Goal: Check status: Check status

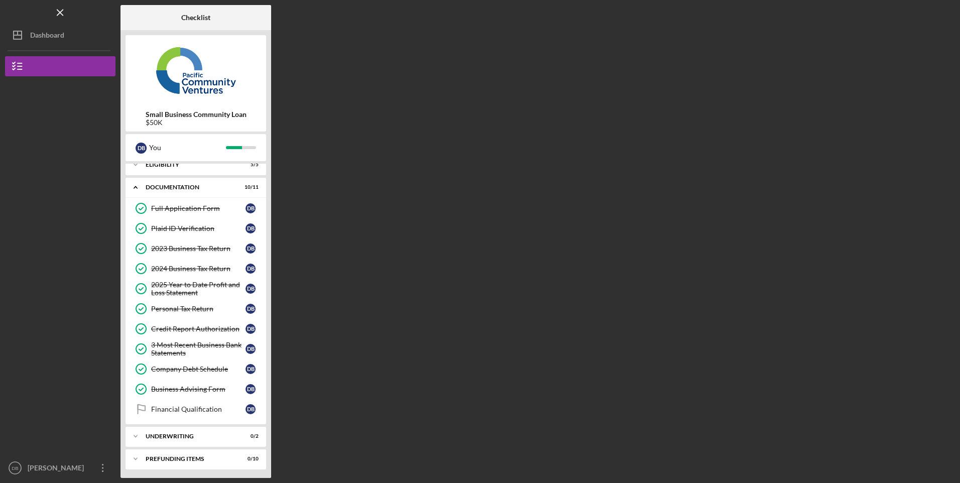
scroll to position [10, 0]
click at [187, 430] on div "Icon/Expander Underwriting 0 / 2" at bounding box center [196, 435] width 141 height 20
click at [188, 410] on div "Financial Qualification" at bounding box center [198, 408] width 94 height 8
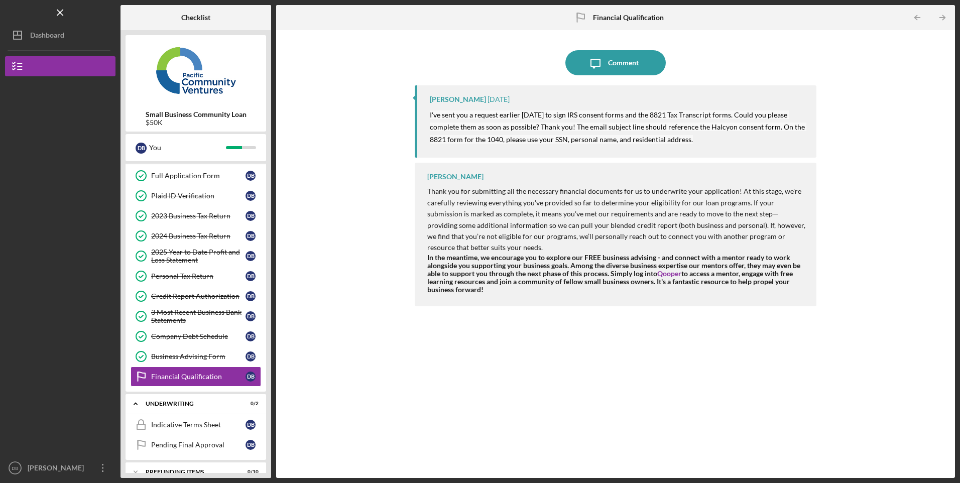
scroll to position [56, 0]
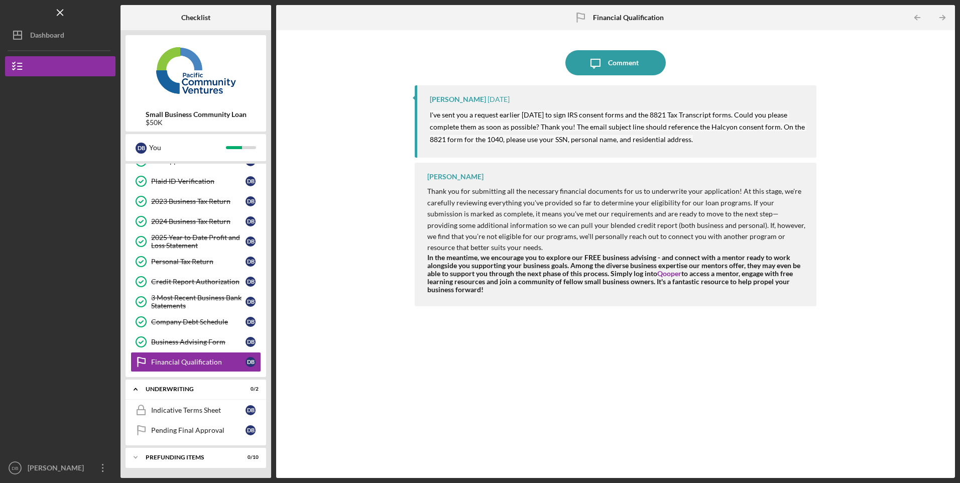
click at [185, 428] on div "Pending Final Approval" at bounding box center [198, 430] width 94 height 8
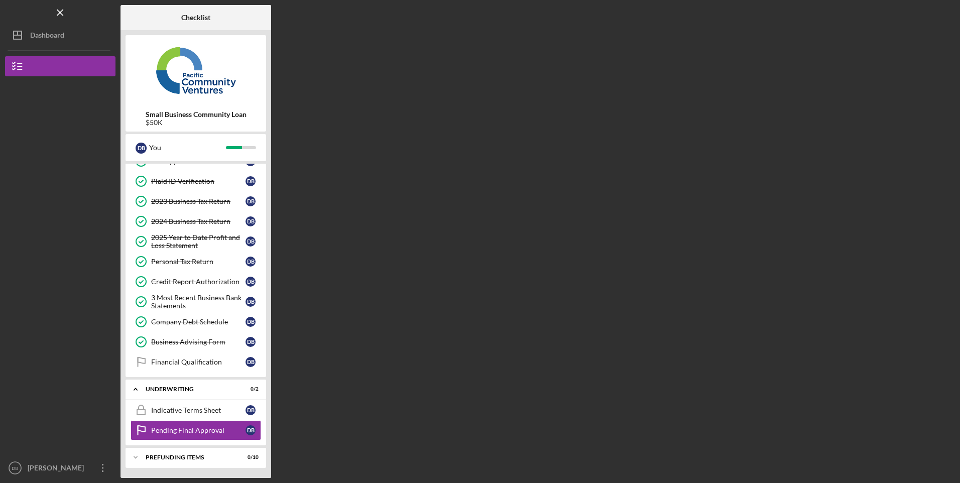
click at [186, 409] on div "Indicative Terms Sheet" at bounding box center [198, 410] width 94 height 8
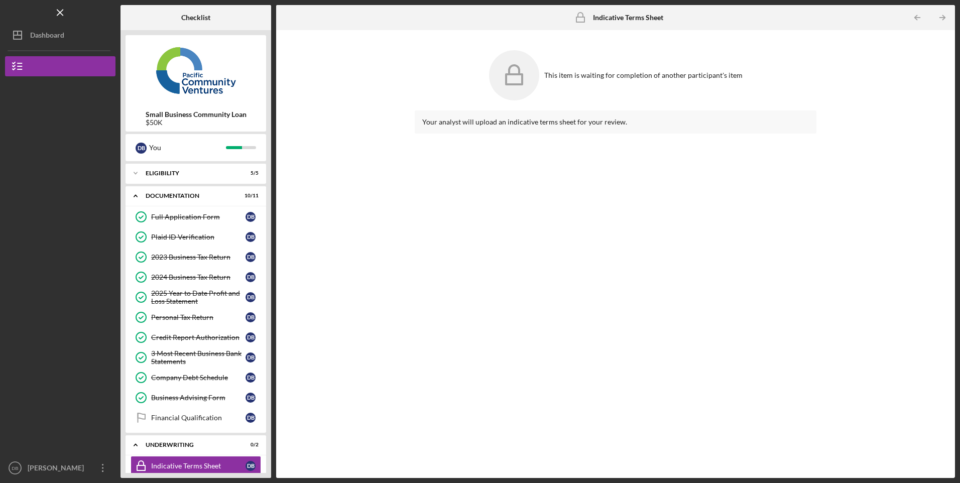
click at [16, 477] on icon "DB" at bounding box center [15, 467] width 20 height 25
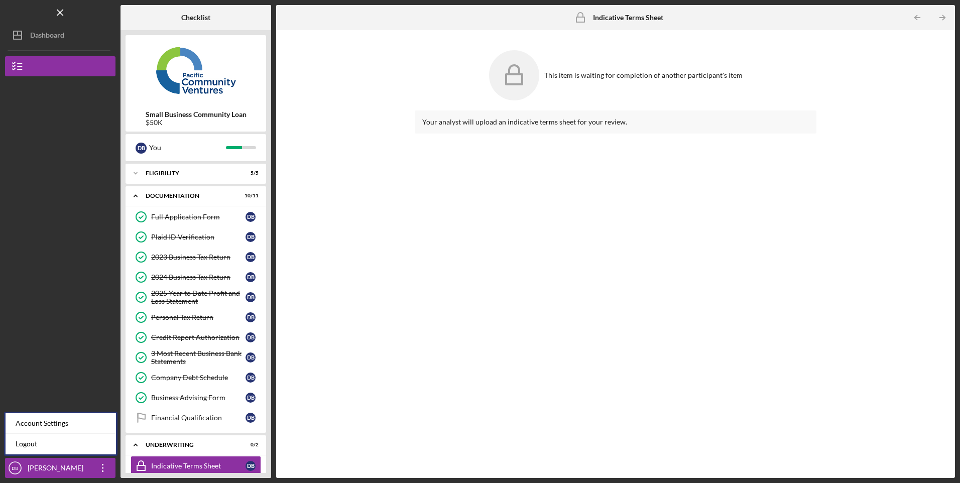
click at [29, 443] on link "Logout" at bounding box center [61, 444] width 110 height 21
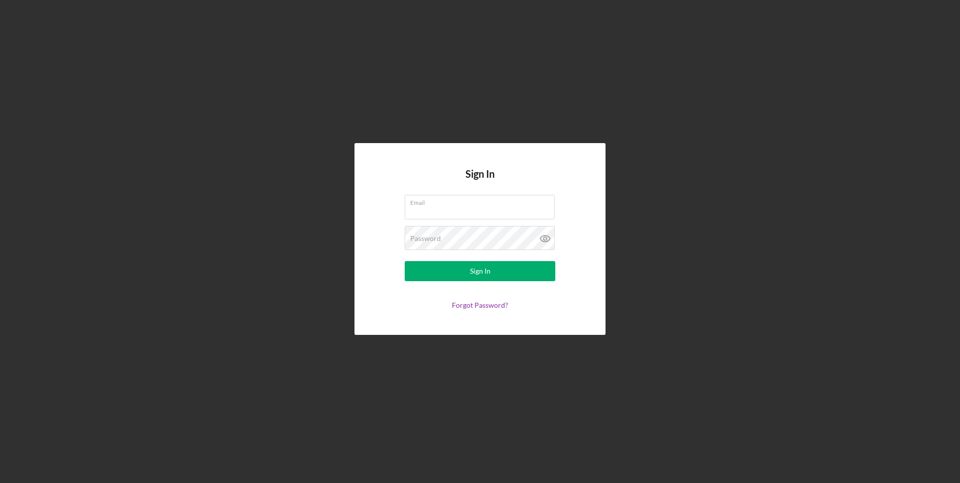
type input "[EMAIL_ADDRESS][DOMAIN_NAME]"
